Goal: Task Accomplishment & Management: Use online tool/utility

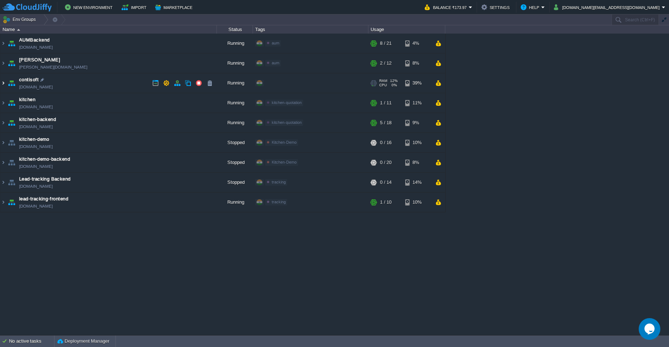
click at [4, 84] on img at bounding box center [3, 82] width 6 height 19
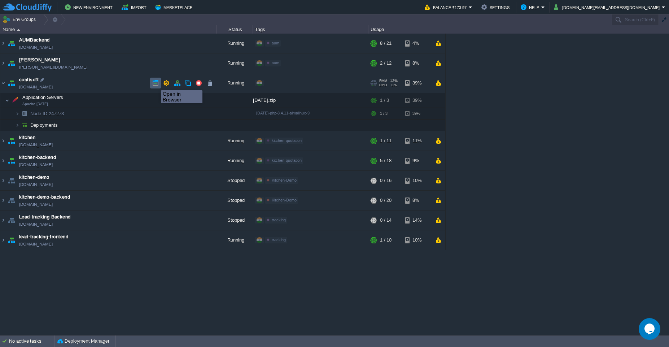
click at [155, 84] on button "button" at bounding box center [155, 83] width 6 height 6
click at [184, 115] on button "button" at bounding box center [184, 113] width 6 height 6
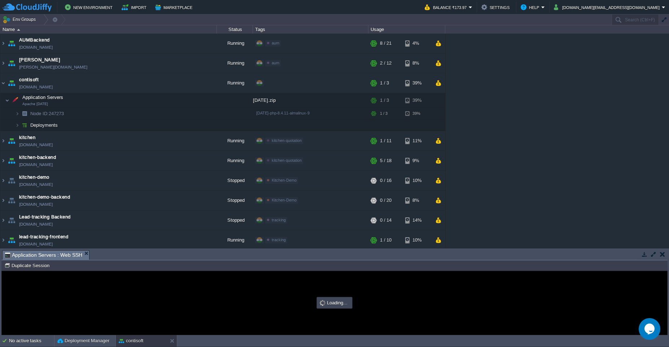
type input "#000000"
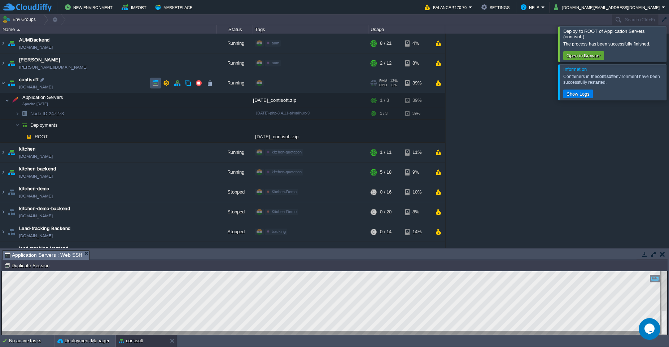
click at [156, 85] on button "button" at bounding box center [155, 83] width 6 height 6
click at [154, 85] on button "button" at bounding box center [155, 83] width 6 height 6
click at [165, 85] on button "button" at bounding box center [166, 83] width 6 height 6
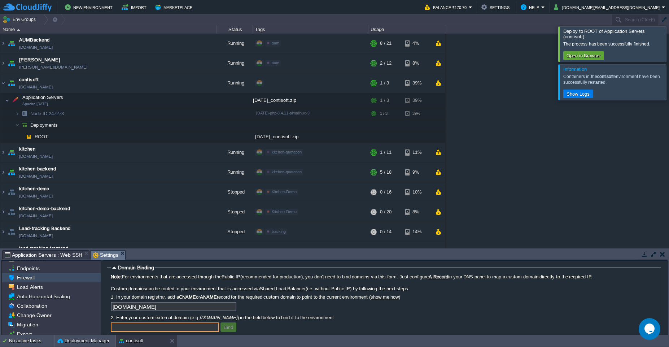
scroll to position [39, 0]
click at [143, 328] on input "text" at bounding box center [165, 326] width 108 height 9
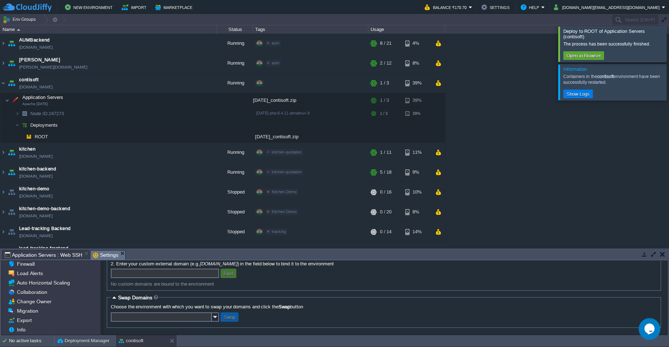
scroll to position [54, 0]
click at [662, 255] on button "button" at bounding box center [662, 254] width 5 height 6
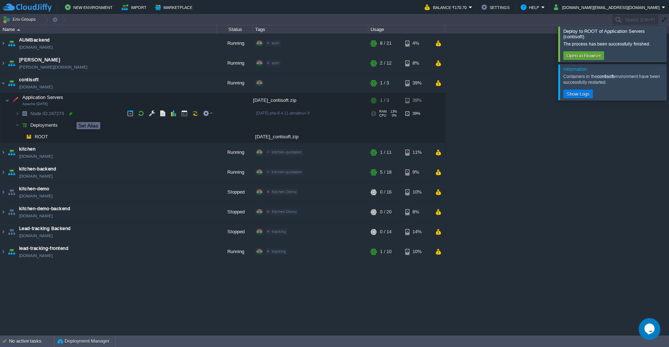
click at [71, 115] on div at bounding box center [70, 113] width 6 height 6
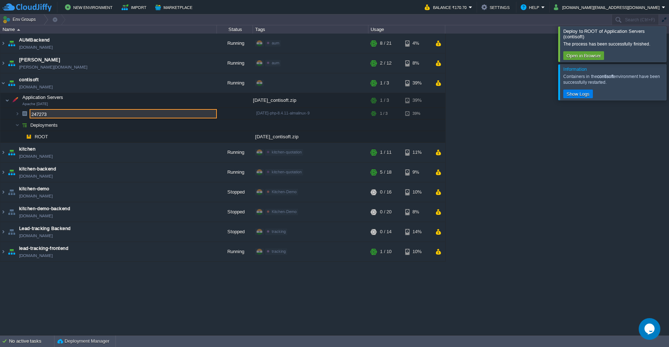
click at [63, 115] on input "247273" at bounding box center [123, 113] width 187 height 9
drag, startPoint x: 63, startPoint y: 115, endPoint x: 27, endPoint y: 115, distance: 35.7
click at [27, 115] on div "AUMBackend [DOMAIN_NAME] Running aum Edit RAM 27% CPU 1% 8 / 21 4% aumtech [DOM…" at bounding box center [334, 184] width 669 height 301
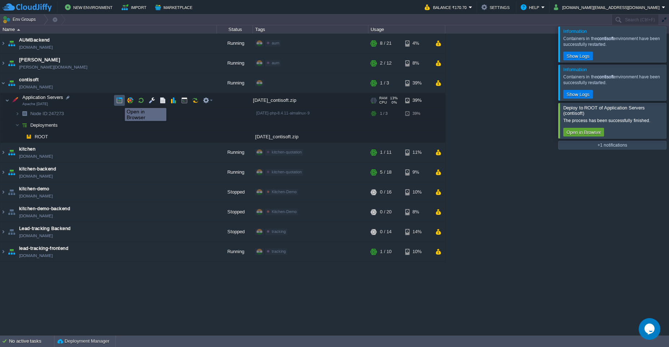
click at [119, 101] on button "button" at bounding box center [119, 100] width 6 height 6
click at [71, 114] on div at bounding box center [70, 113] width 6 height 6
type input "247273"
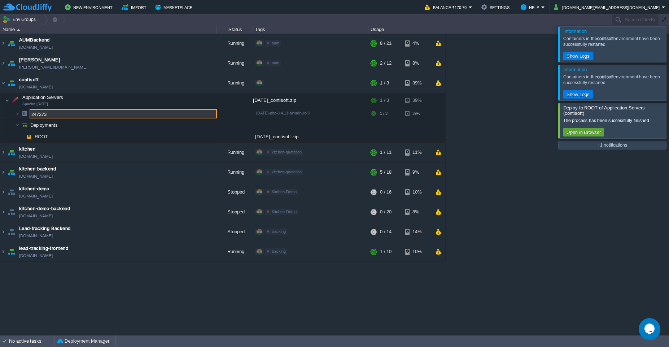
click at [66, 115] on input "247273" at bounding box center [123, 113] width 187 height 9
drag, startPoint x: 62, startPoint y: 115, endPoint x: 22, endPoint y: 114, distance: 40.4
click at [22, 114] on div "AUMBackend [DOMAIN_NAME] Running aum Edit RAM 27% CPU 1% 8 / 21 4% aumtech [DOM…" at bounding box center [334, 184] width 669 height 301
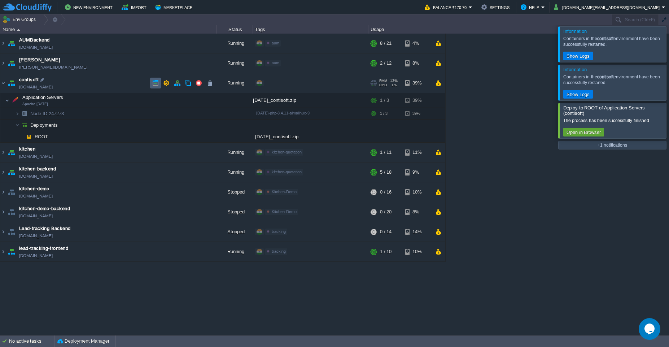
click at [154, 85] on button "button" at bounding box center [155, 83] width 6 height 6
click at [155, 85] on button "button" at bounding box center [155, 83] width 6 height 6
